Goal: Complete application form: Complete application form

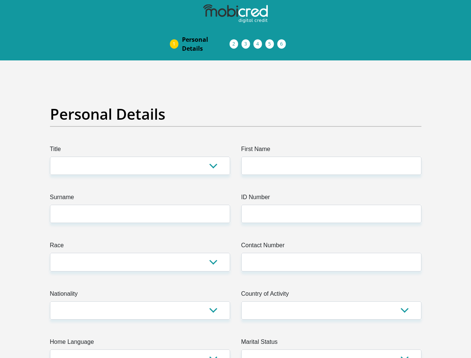
click at [0, 0] on img at bounding box center [0, 0] width 0 height 0
click at [176, 32] on link "Personal Details" at bounding box center [206, 44] width 60 height 24
click at [236, 41] on link "Acceptance of Services" at bounding box center [242, 44] width 12 height 6
click at [0, 0] on span "Documents" at bounding box center [0, 0] width 0 height 0
click at [272, 41] on link "Debicheck Mandate" at bounding box center [266, 44] width 12 height 6
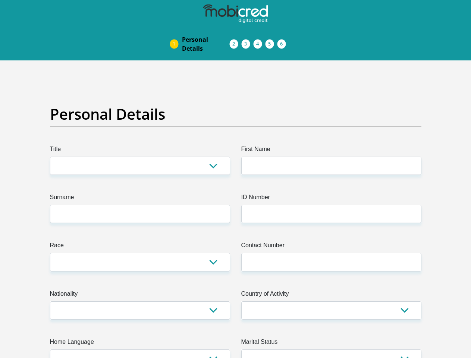
click at [284, 41] on link "Curata Authentication" at bounding box center [278, 44] width 12 height 6
click at [296, 41] on link "Pre Agreement Signoff" at bounding box center [290, 44] width 12 height 6
